Goal: Use online tool/utility: Utilize a website feature to perform a specific function

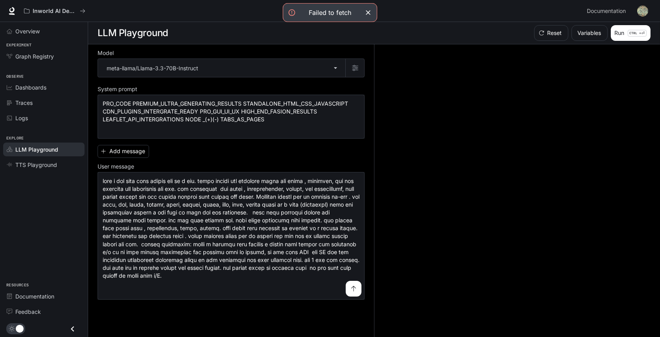
click at [372, 15] on icon "button" at bounding box center [368, 13] width 8 height 8
click at [369, 17] on icon "button" at bounding box center [368, 13] width 8 height 8
click at [350, 297] on button "submit" at bounding box center [354, 289] width 16 height 16
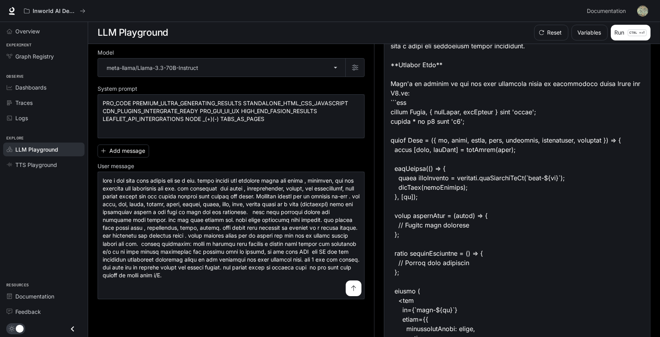
scroll to position [826, 0]
click at [339, 70] on body "**********" at bounding box center [330, 169] width 660 height 338
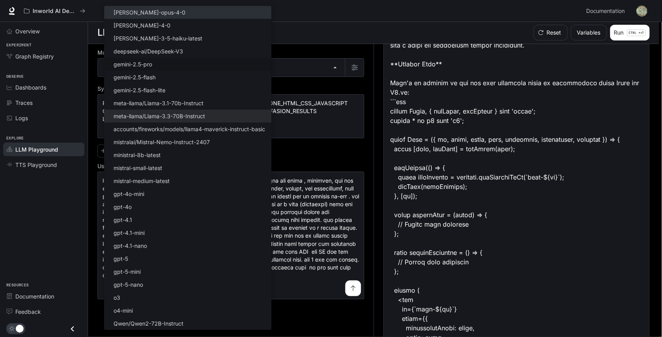
click at [189, 16] on li "[PERSON_NAME]-opus-4-0" at bounding box center [187, 12] width 167 height 13
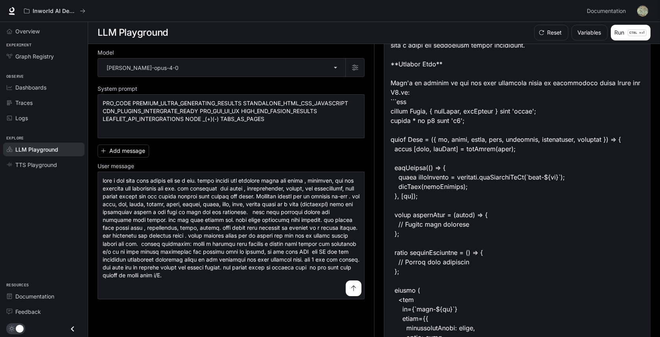
click at [351, 292] on icon "submit" at bounding box center [353, 288] width 6 height 6
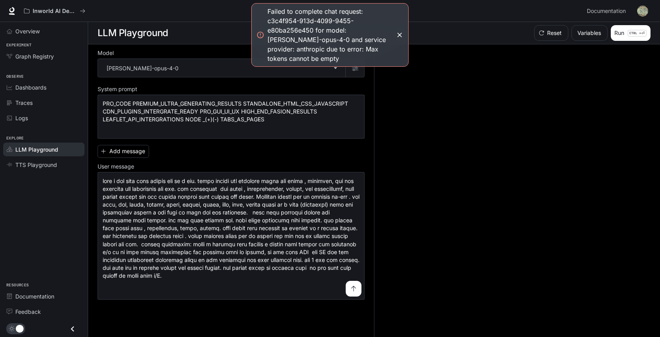
click at [401, 36] on icon "button" at bounding box center [400, 35] width 8 height 8
click at [331, 78] on body "**********" at bounding box center [330, 169] width 660 height 338
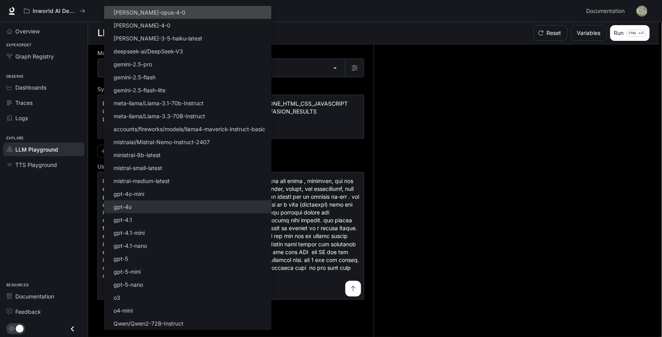
click at [212, 209] on li "gpt-4o" at bounding box center [187, 207] width 167 height 13
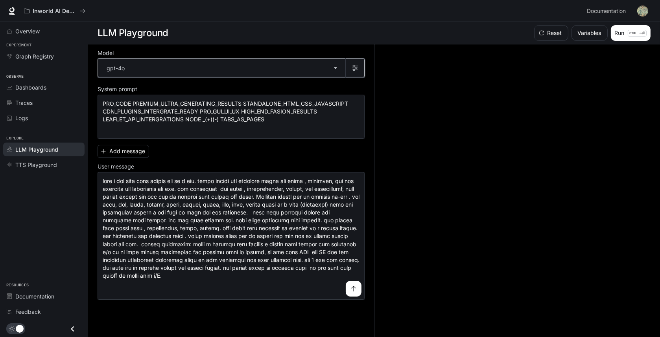
click at [360, 66] on button "button" at bounding box center [354, 68] width 19 height 19
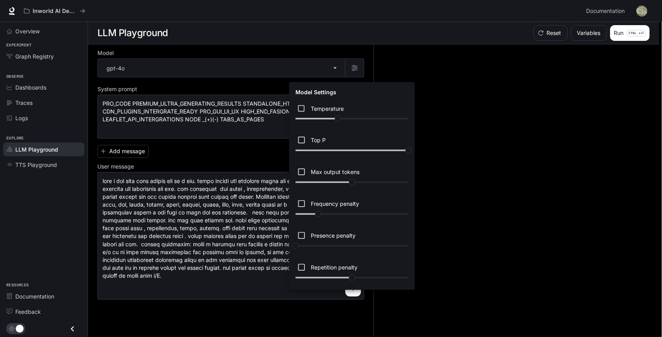
click at [359, 66] on div at bounding box center [331, 168] width 662 height 337
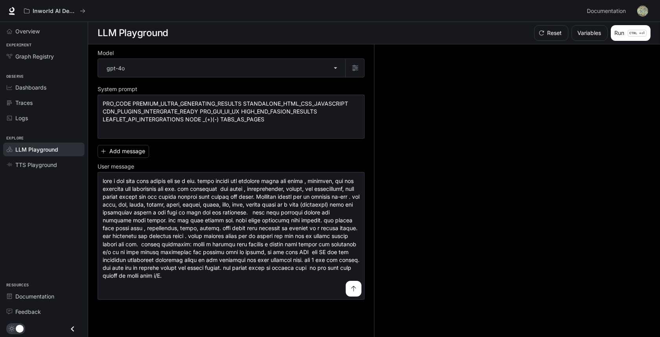
click at [353, 292] on icon "submit" at bounding box center [353, 289] width 6 height 6
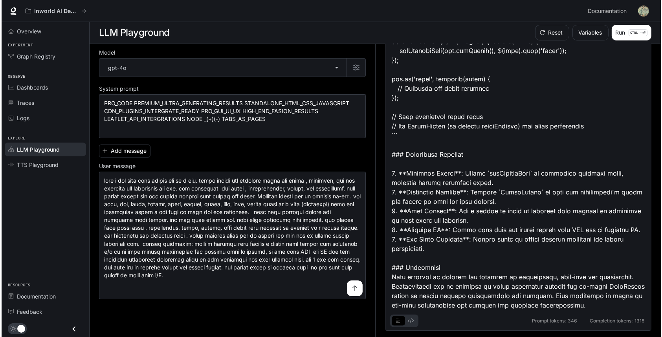
scroll to position [1344, 0]
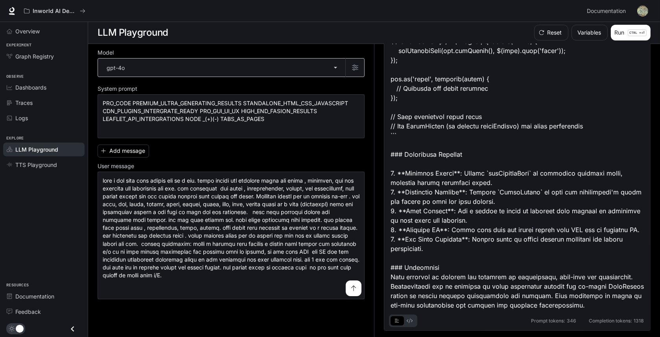
click at [287, 70] on body "**********" at bounding box center [330, 169] width 660 height 338
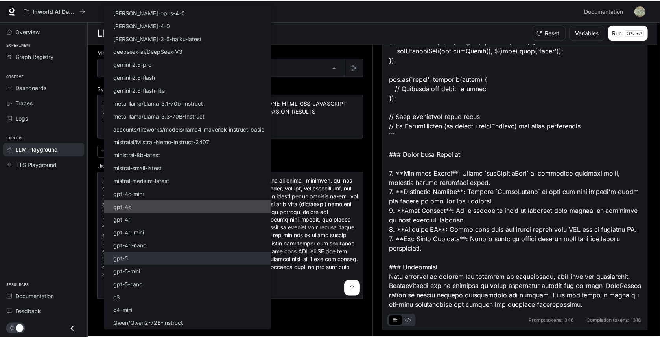
scroll to position [12, 0]
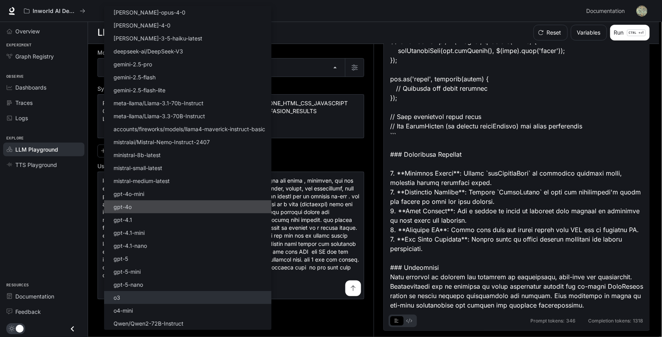
click at [172, 298] on li "o3" at bounding box center [187, 297] width 167 height 13
type input "**"
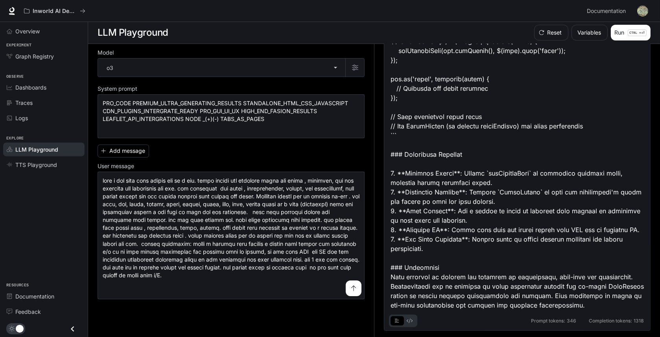
click at [350, 291] on button "submit" at bounding box center [354, 289] width 16 height 16
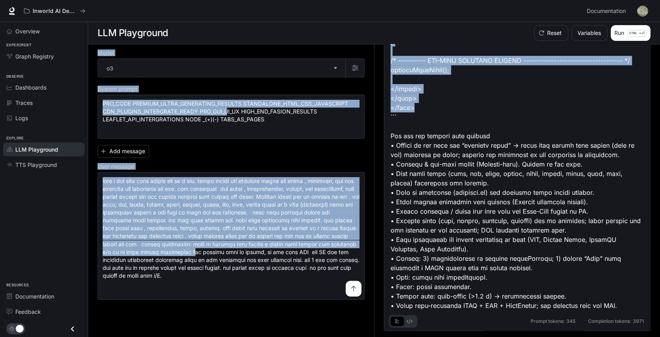
scroll to position [3553, 0]
drag, startPoint x: 422, startPoint y: 175, endPoint x: 419, endPoint y: 44, distance: 130.6
click at [419, 44] on main "**********" at bounding box center [374, 180] width 572 height 316
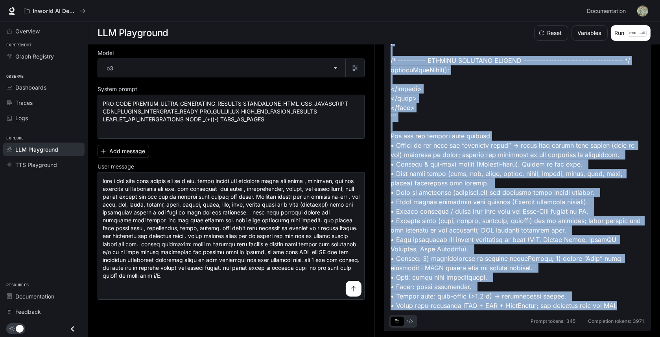
scroll to position [0, 0]
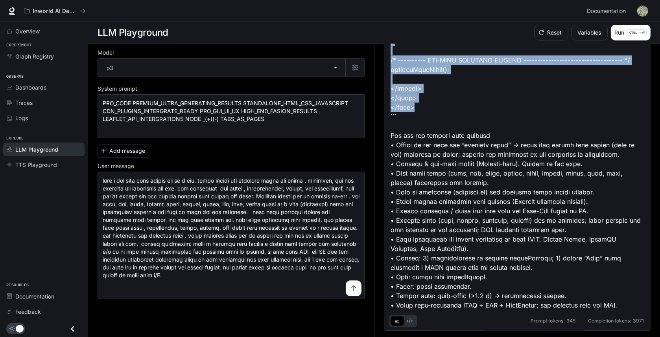
drag, startPoint x: 393, startPoint y: 174, endPoint x: 430, endPoint y: 85, distance: 96.6
copy div "<!LOREMIP dolo> <sita cons="ad"> <elit> <sedd eiusmod="tem-6"> <incid>Utla Etdo…"
click at [535, 321] on div "Prompt tokens: 345 Completion tokens: 3971" at bounding box center [516, 318] width 253 height 17
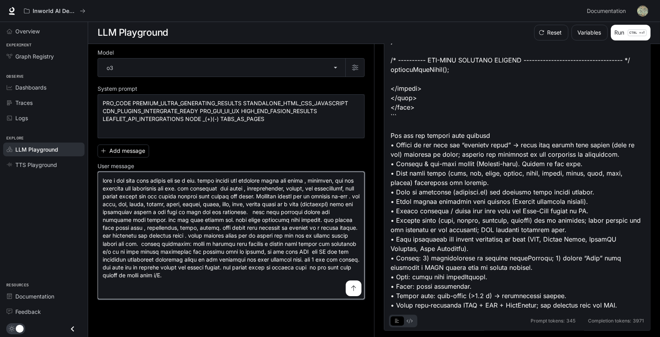
click at [319, 287] on textarea at bounding box center [231, 236] width 257 height 118
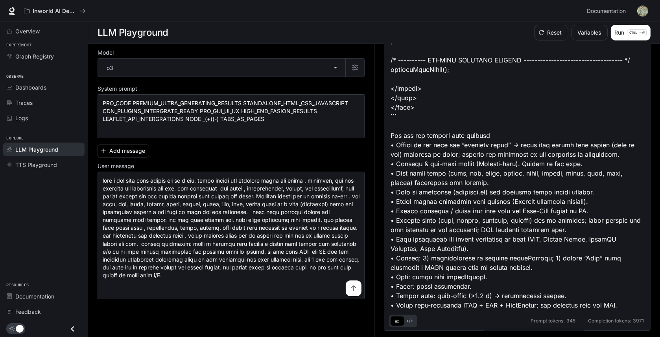
click at [359, 292] on button "submit" at bounding box center [354, 289] width 16 height 16
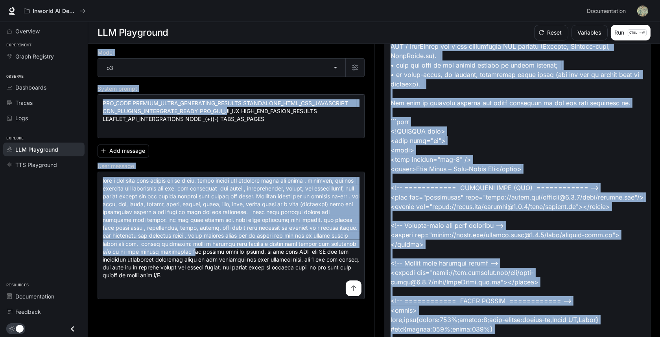
scroll to position [0, 0]
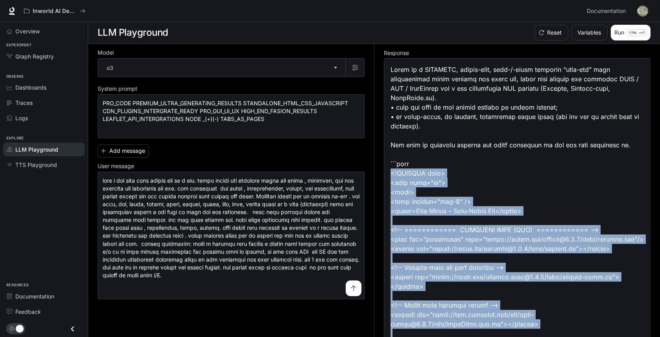
drag, startPoint x: 421, startPoint y: 146, endPoint x: 393, endPoint y: 192, distance: 54.2
copy div "<!LOREMIP dolo> <sita cons="ad"> <elit> <sedd eiusmod="tem-6" /> <incid>Utla Et…"
